Goal: Transaction & Acquisition: Purchase product/service

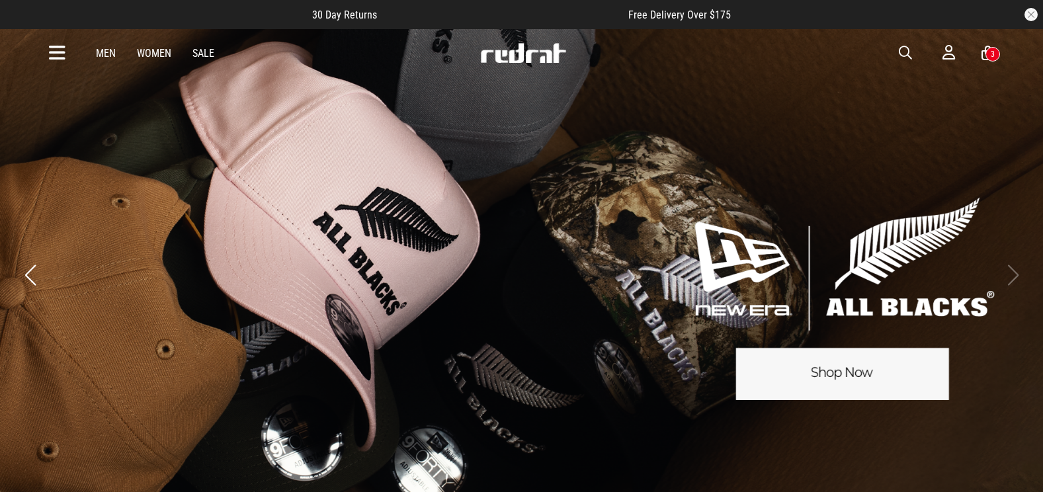
click at [54, 50] on icon at bounding box center [57, 53] width 17 height 22
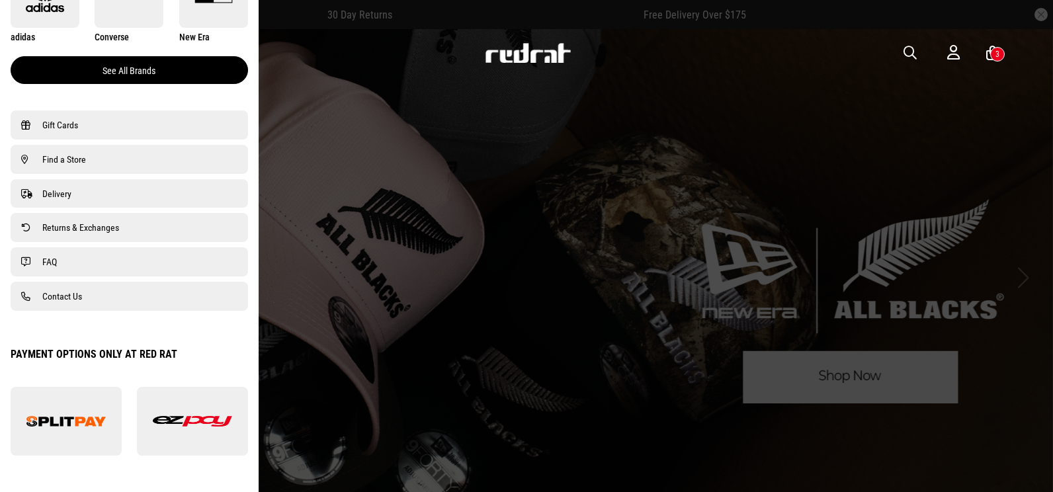
scroll to position [860, 0]
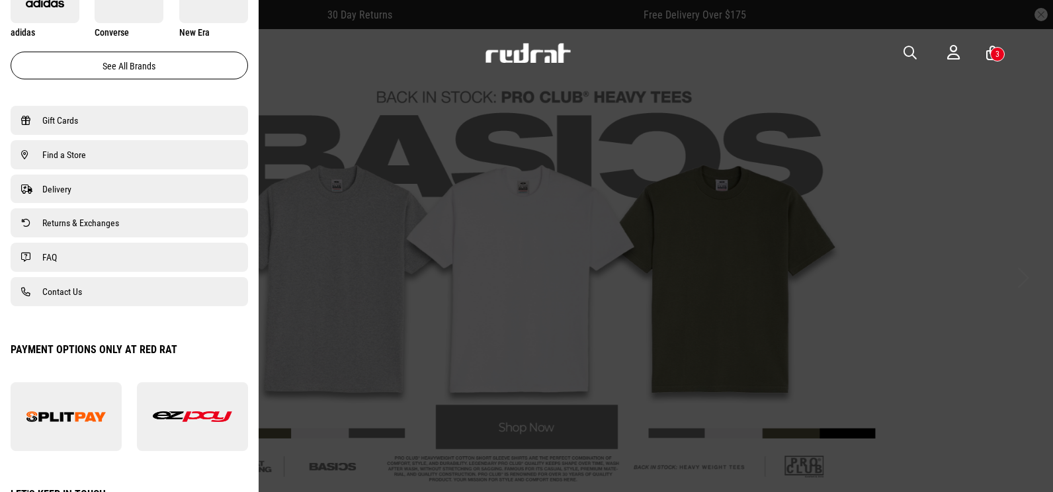
click at [906, 54] on span "button" at bounding box center [910, 53] width 13 height 16
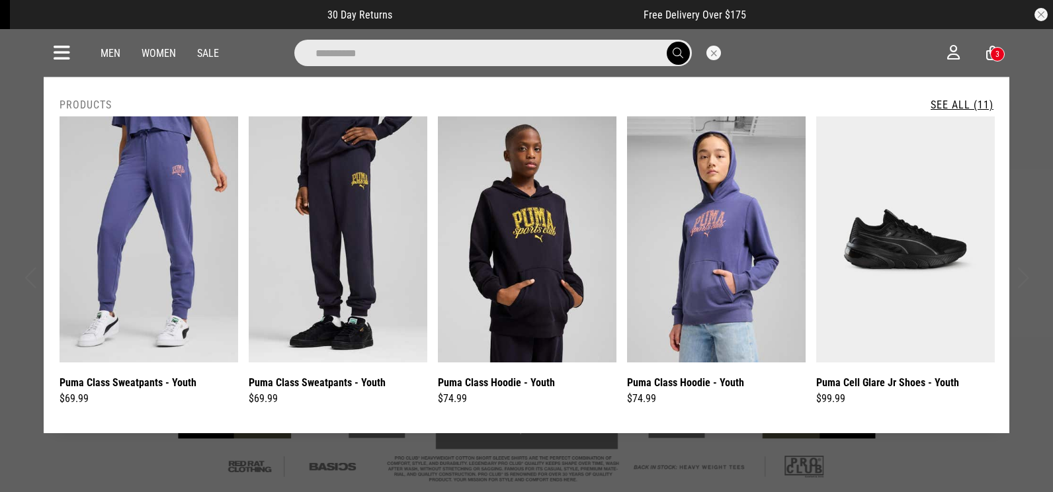
type input "**********"
click at [957, 106] on link "See All (11)" at bounding box center [962, 105] width 63 height 13
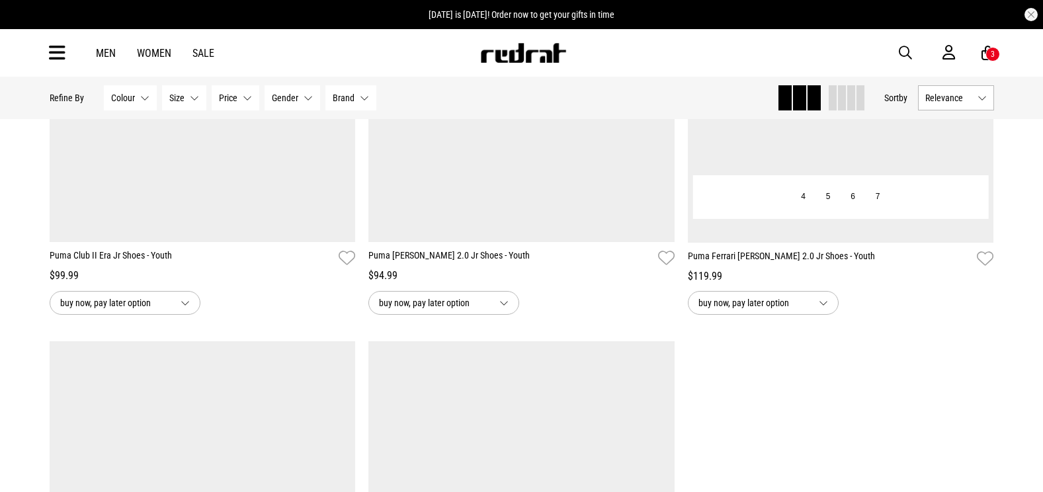
scroll to position [1654, 0]
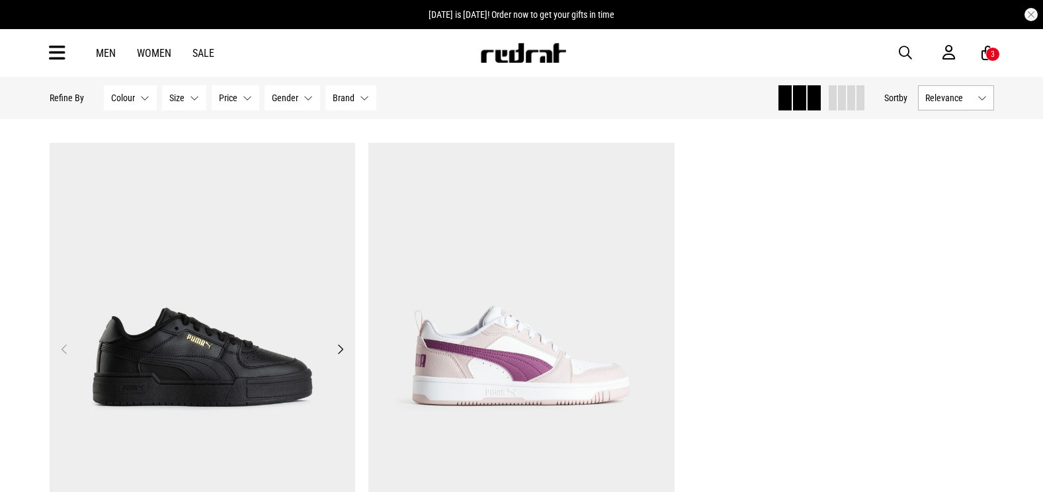
click at [292, 334] on img at bounding box center [203, 357] width 306 height 429
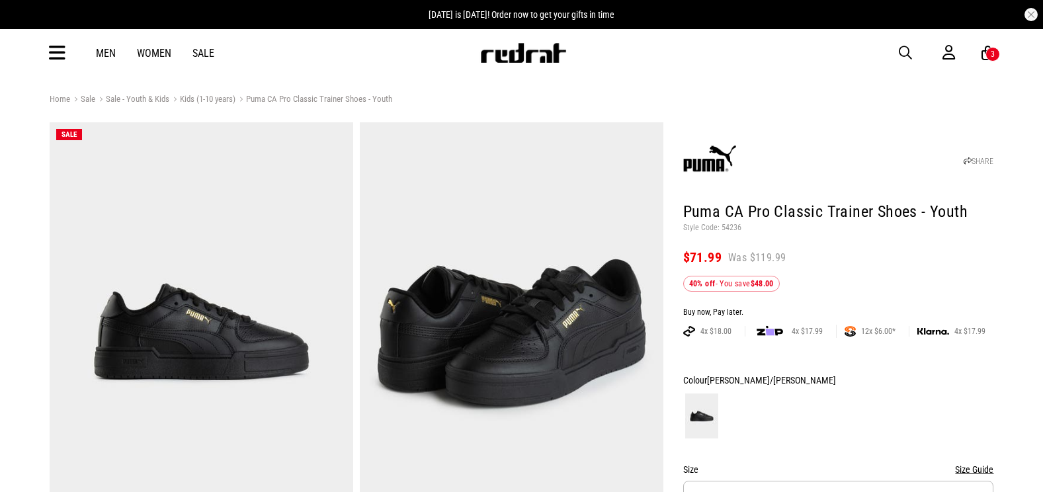
click at [726, 230] on p "Style Code: 54236" at bounding box center [838, 228] width 311 height 11
click at [726, 229] on p "Style Code: 54236" at bounding box center [838, 228] width 311 height 11
copy p "54236"
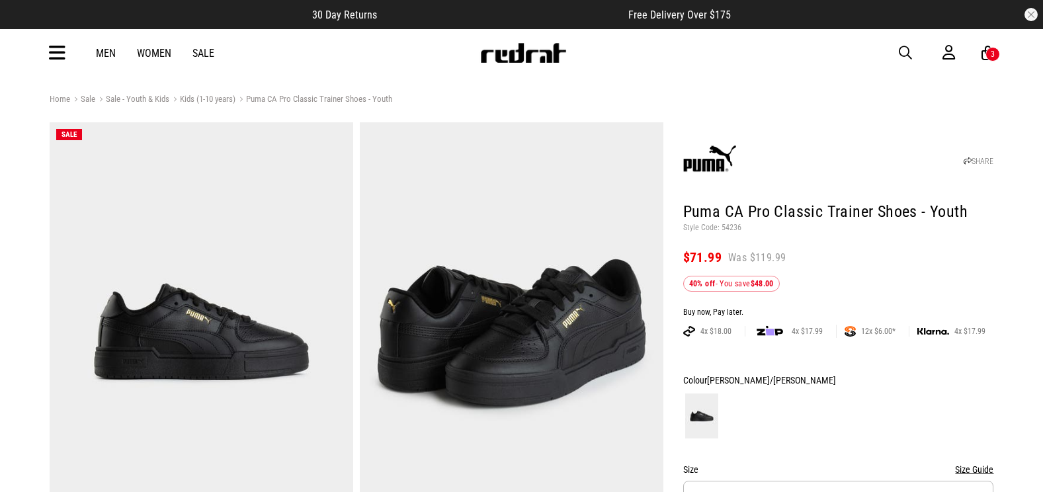
drag, startPoint x: 476, startPoint y: 261, endPoint x: 825, endPoint y: 104, distance: 383.7
